Goal: Check status: Check status

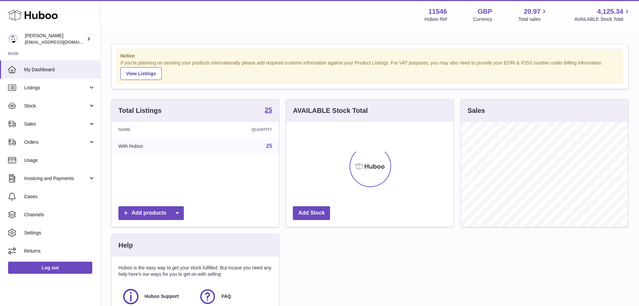
scroll to position [105, 167]
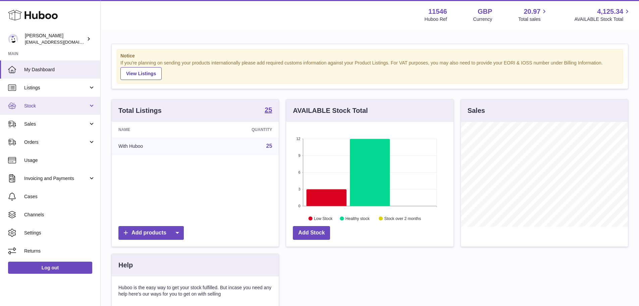
click at [68, 105] on span "Stock" at bounding box center [56, 106] width 64 height 6
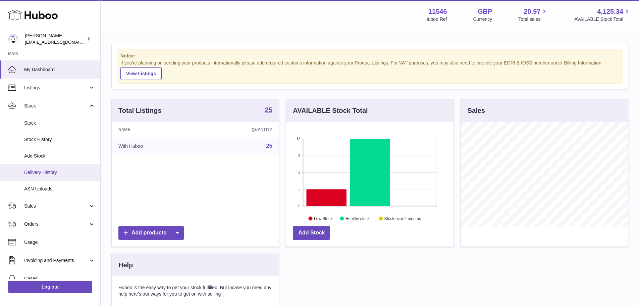
click at [54, 171] on span "Delivery History" at bounding box center [59, 172] width 71 height 6
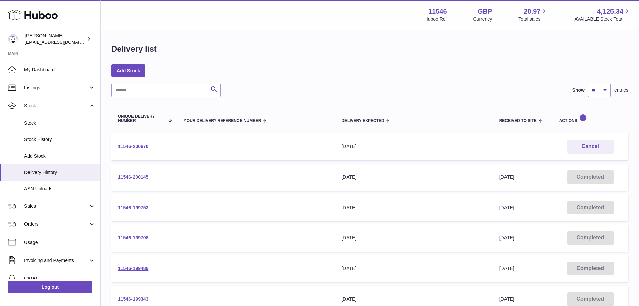
click at [143, 144] on link "11546-200670" at bounding box center [133, 146] width 30 height 5
